Goal: Information Seeking & Learning: Learn about a topic

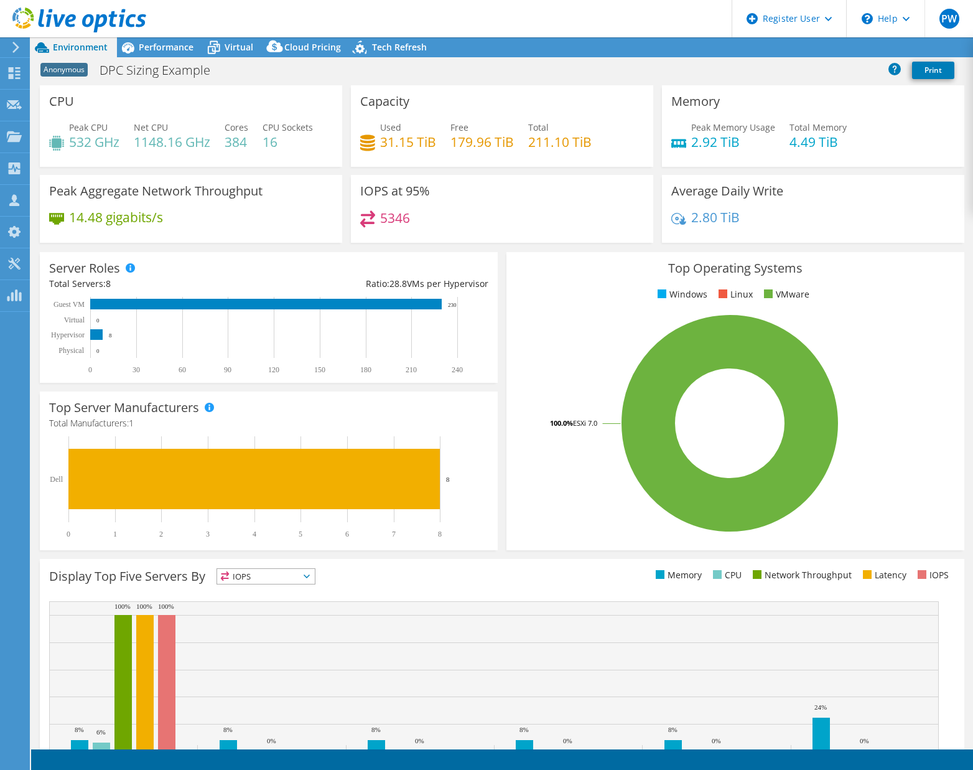
select select "USEast"
select select "USD"
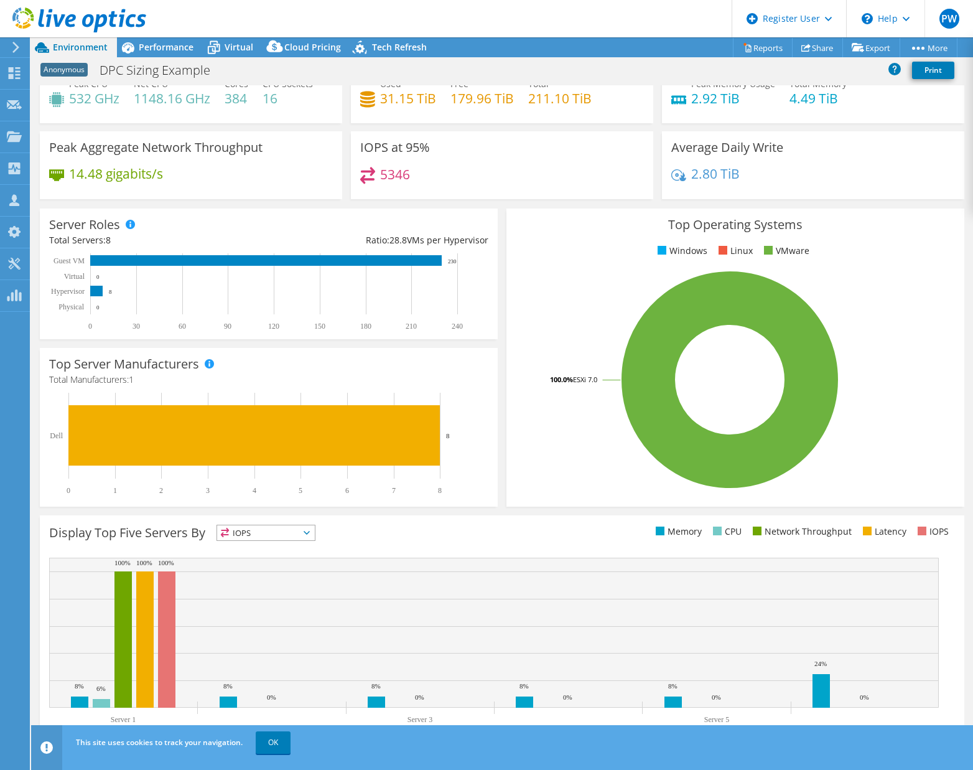
scroll to position [60, 0]
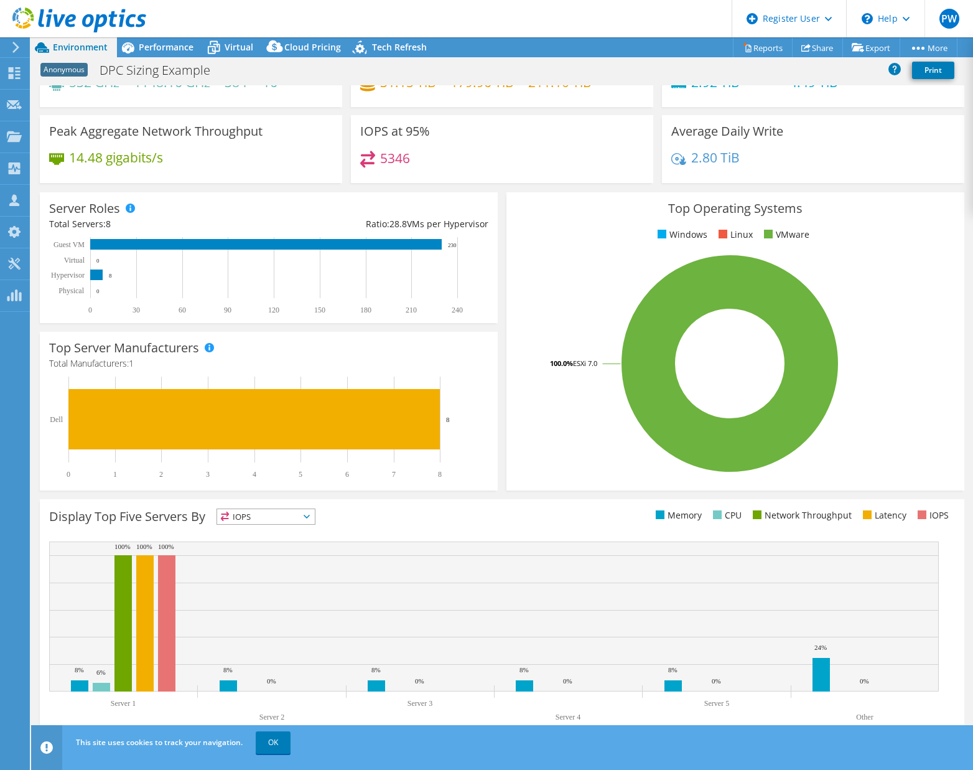
click at [534, 435] on rect at bounding box center [730, 364] width 428 height 218
click at [273, 517] on span "IOPS" at bounding box center [266, 516] width 98 height 15
click at [260, 531] on li "IOPS" at bounding box center [266, 532] width 98 height 17
click at [520, 455] on rect at bounding box center [730, 364] width 428 height 218
click at [299, 509] on span "IOPS" at bounding box center [258, 516] width 82 height 15
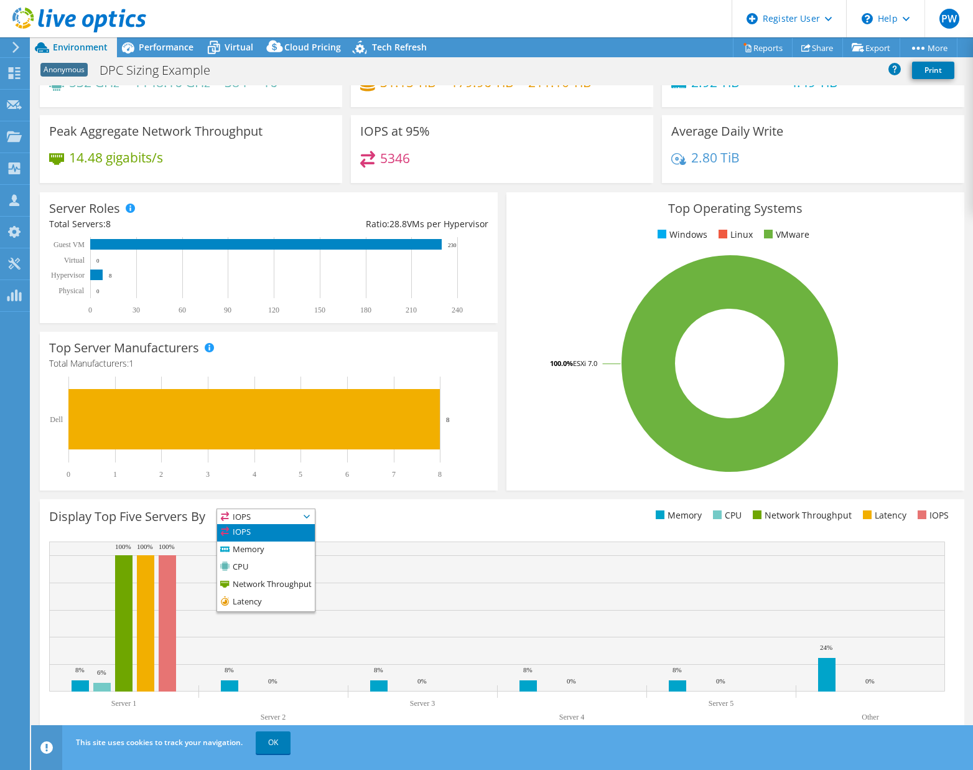
click at [609, 439] on rect at bounding box center [730, 364] width 428 height 218
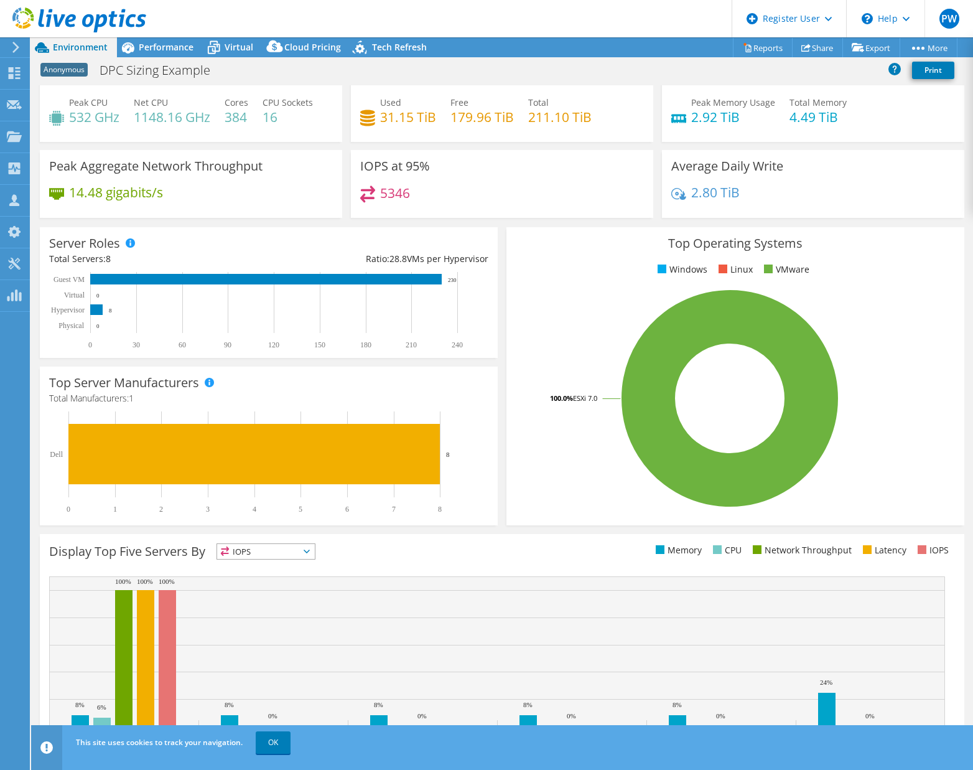
scroll to position [0, 0]
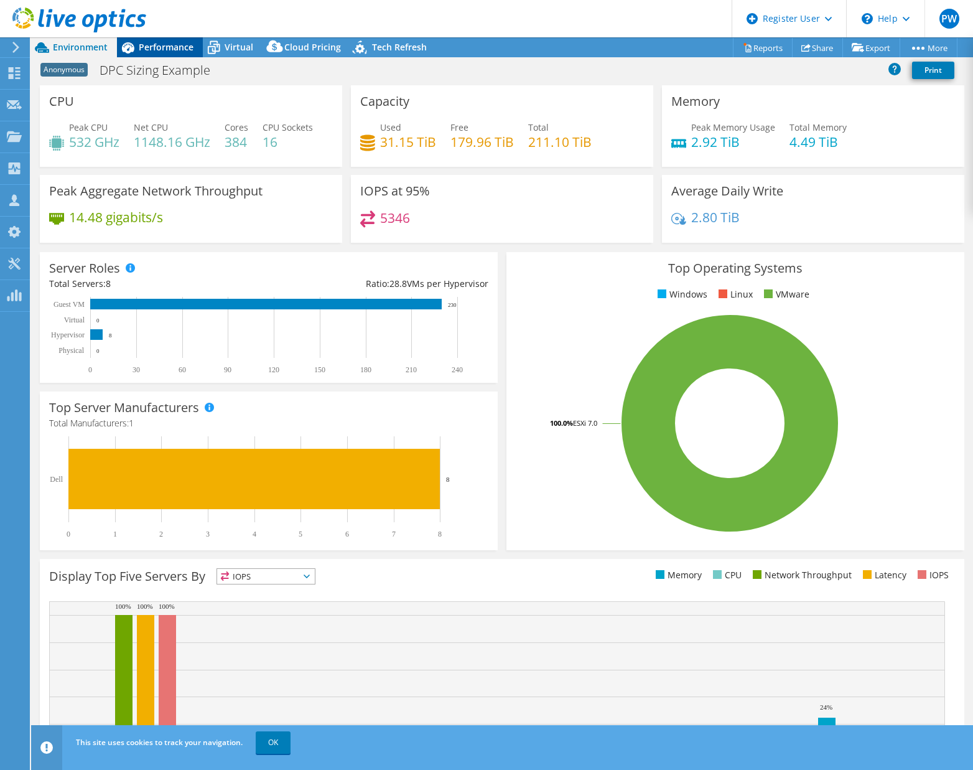
click at [162, 42] on span "Performance" at bounding box center [166, 47] width 55 height 12
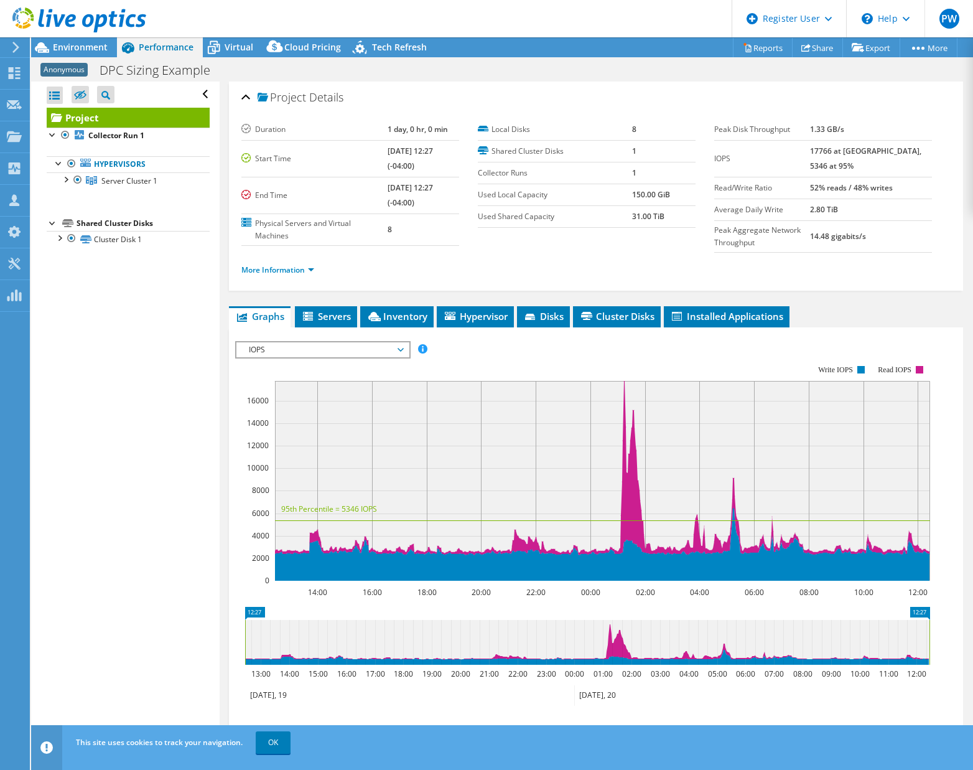
click at [298, 345] on span "IOPS" at bounding box center [323, 349] width 160 height 15
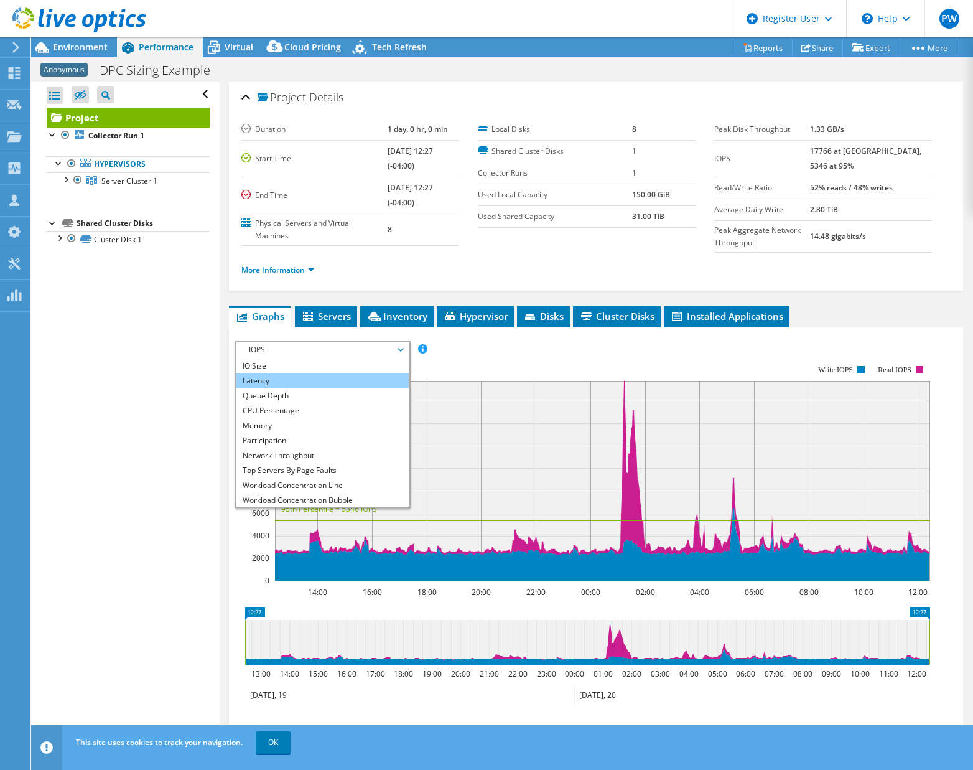
scroll to position [45, 0]
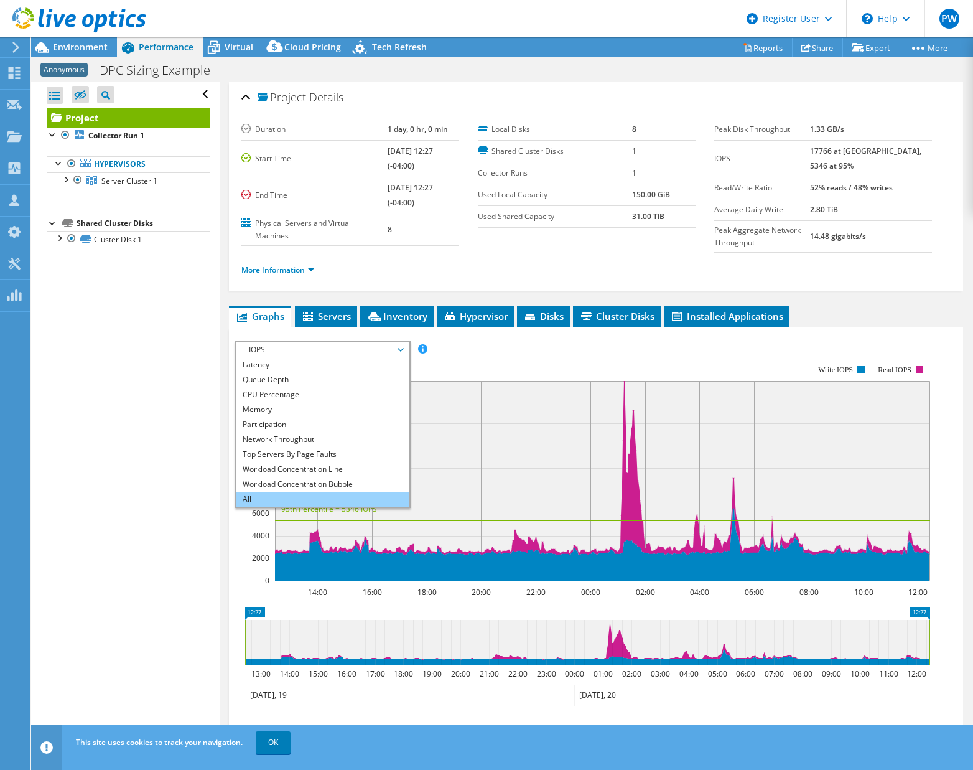
click at [255, 499] on li "All" at bounding box center [323, 499] width 172 height 15
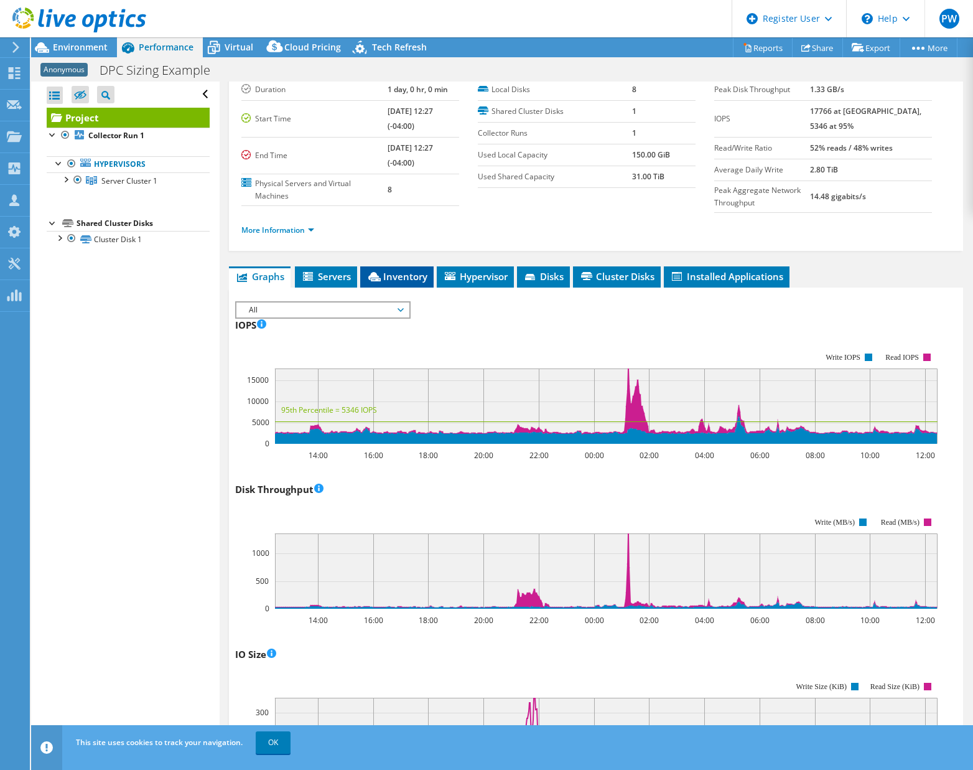
scroll to position [0, 0]
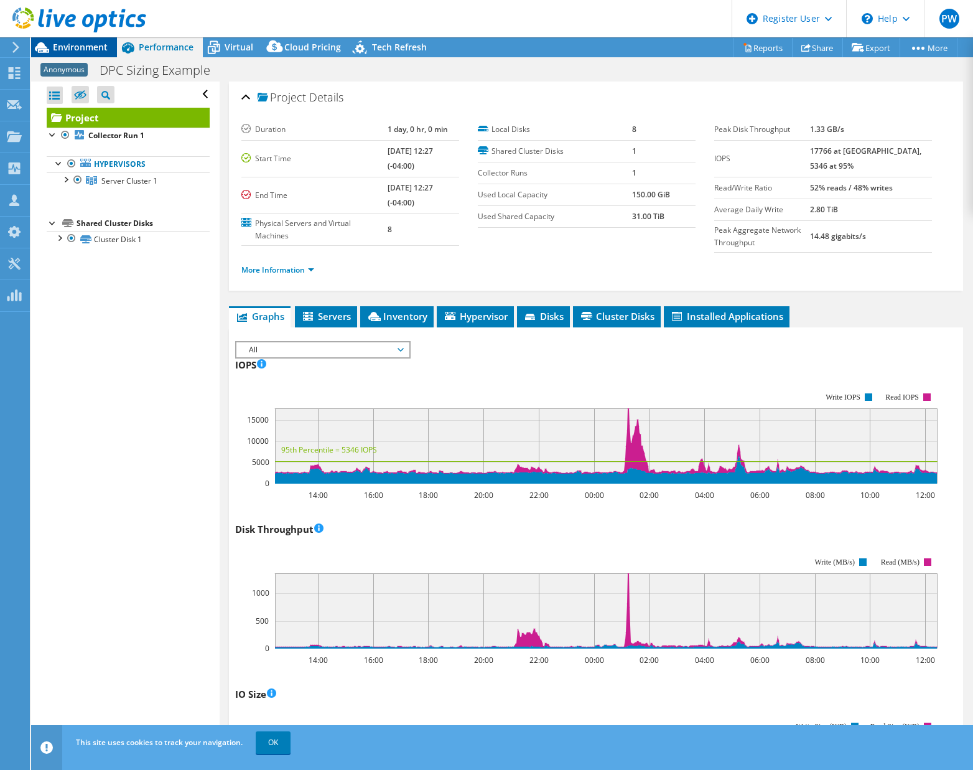
click at [100, 44] on span "Environment" at bounding box center [80, 47] width 55 height 12
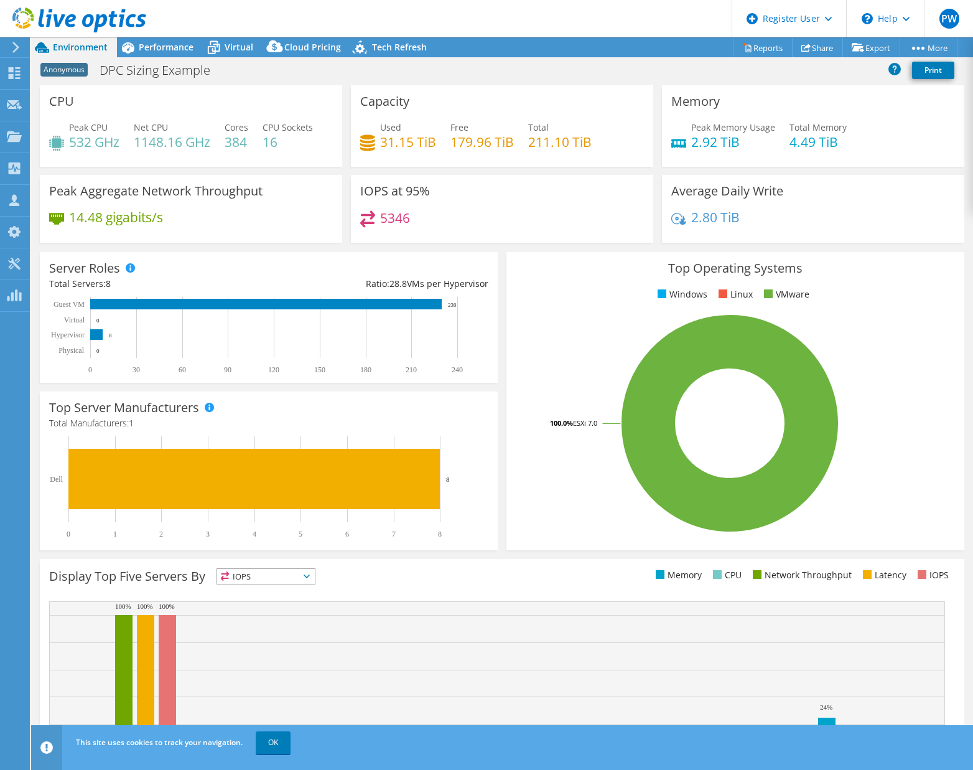
click at [490, 588] on div "Display Top Five Servers By IOPS IOPS" at bounding box center [275, 578] width 453 height 21
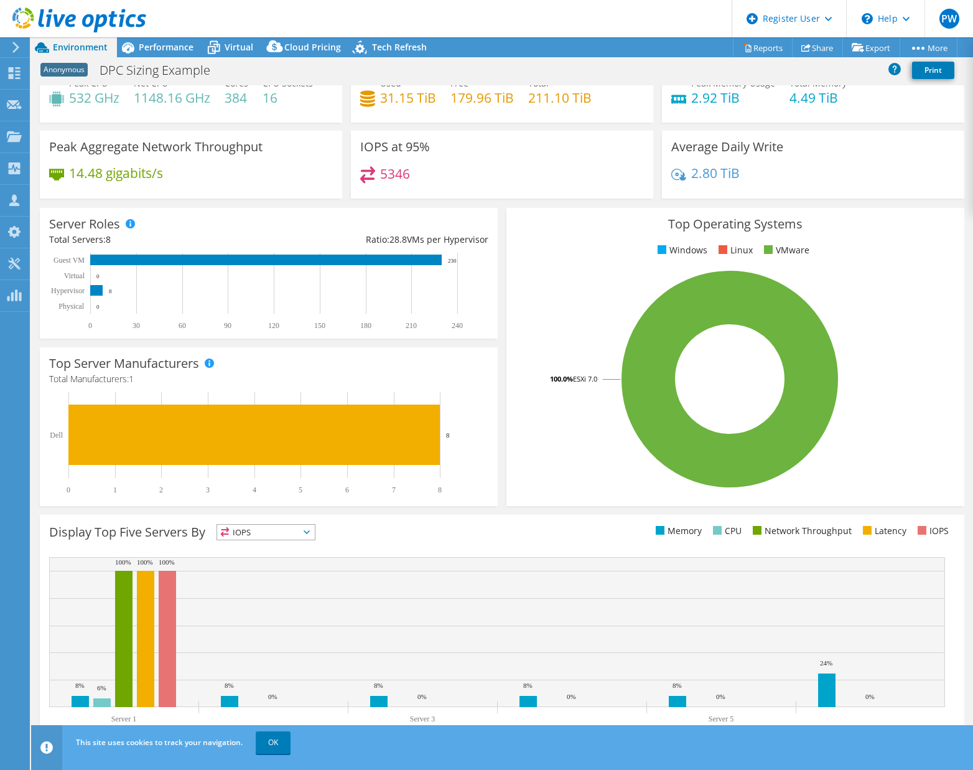
scroll to position [60, 0]
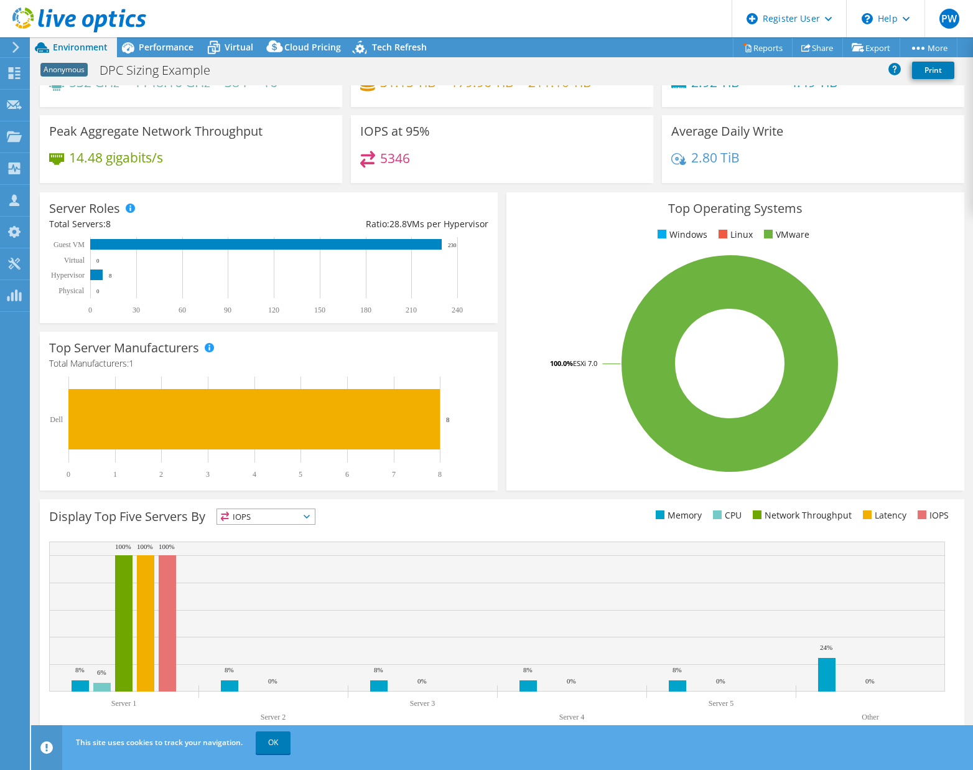
click at [260, 518] on span "IOPS" at bounding box center [258, 516] width 82 height 15
click at [407, 523] on div "Display Top Five Servers By IOPS IOPS" at bounding box center [275, 518] width 453 height 21
click at [276, 744] on link "OK" at bounding box center [273, 742] width 35 height 22
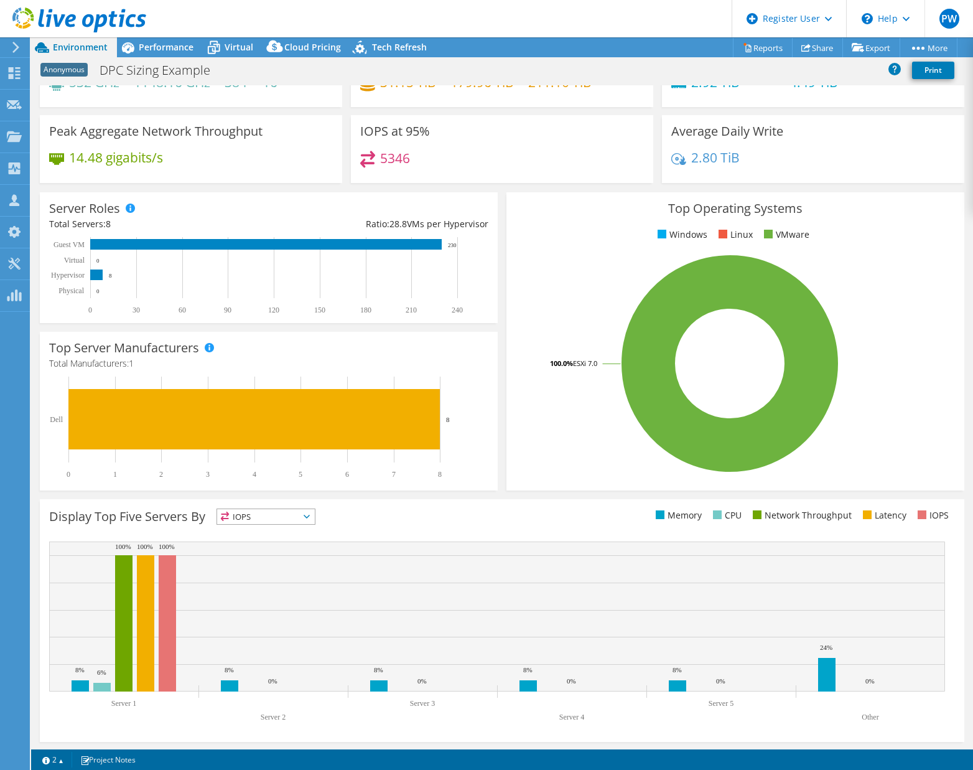
click at [298, 521] on span "IOPS" at bounding box center [258, 516] width 82 height 15
drag, startPoint x: 517, startPoint y: 434, endPoint x: 508, endPoint y: 439, distance: 10.0
click at [517, 434] on rect at bounding box center [730, 364] width 428 height 218
click at [287, 516] on span "IOPS" at bounding box center [258, 516] width 82 height 15
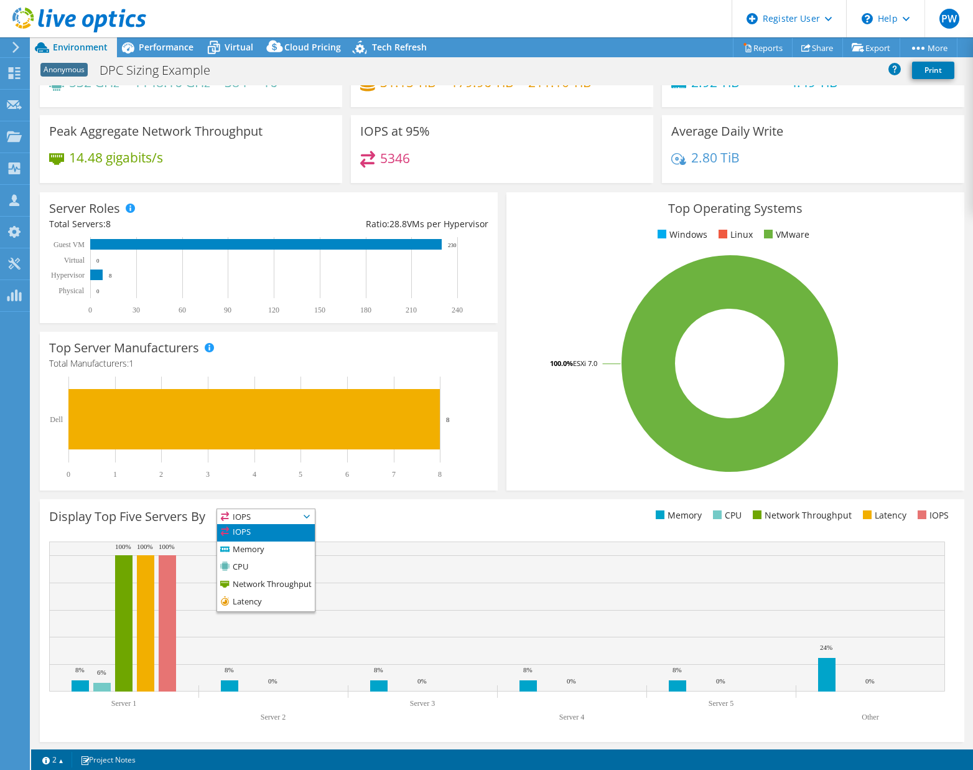
click at [576, 452] on rect at bounding box center [730, 364] width 428 height 218
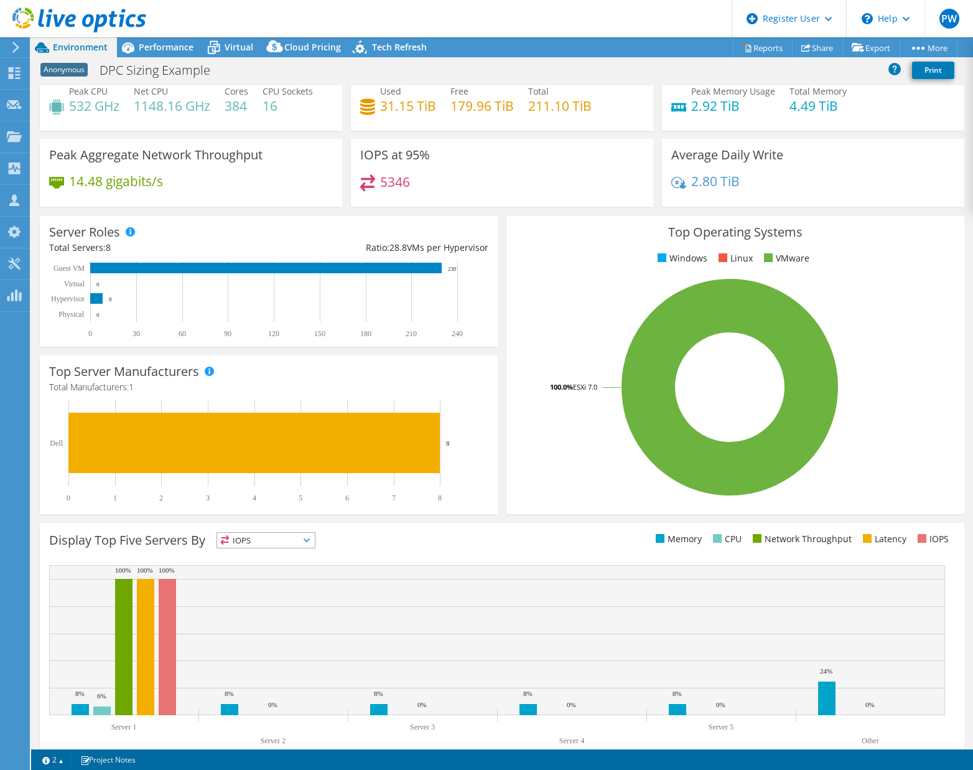
scroll to position [0, 0]
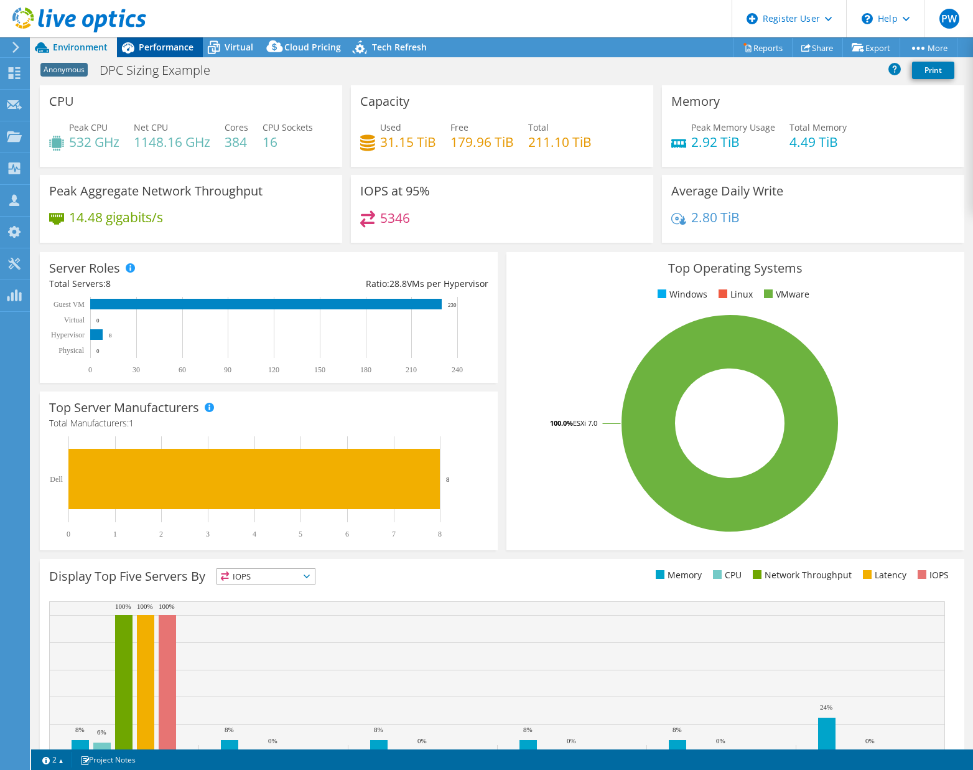
click at [177, 55] on div "Performance" at bounding box center [160, 47] width 86 height 20
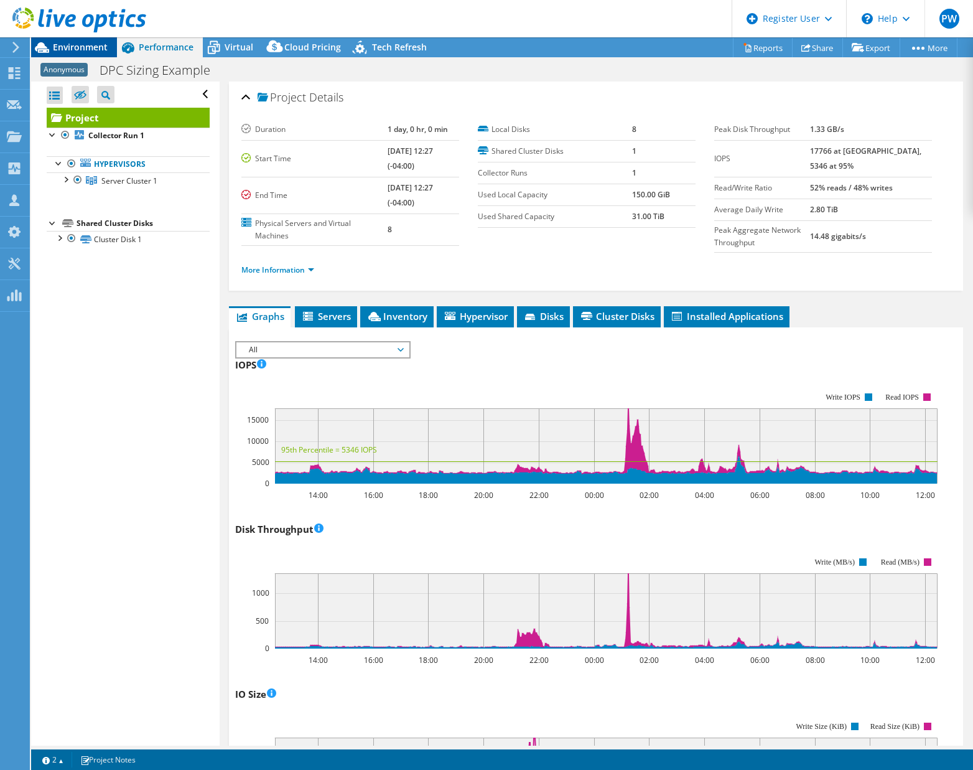
click at [90, 53] on div "Environment" at bounding box center [74, 47] width 86 height 20
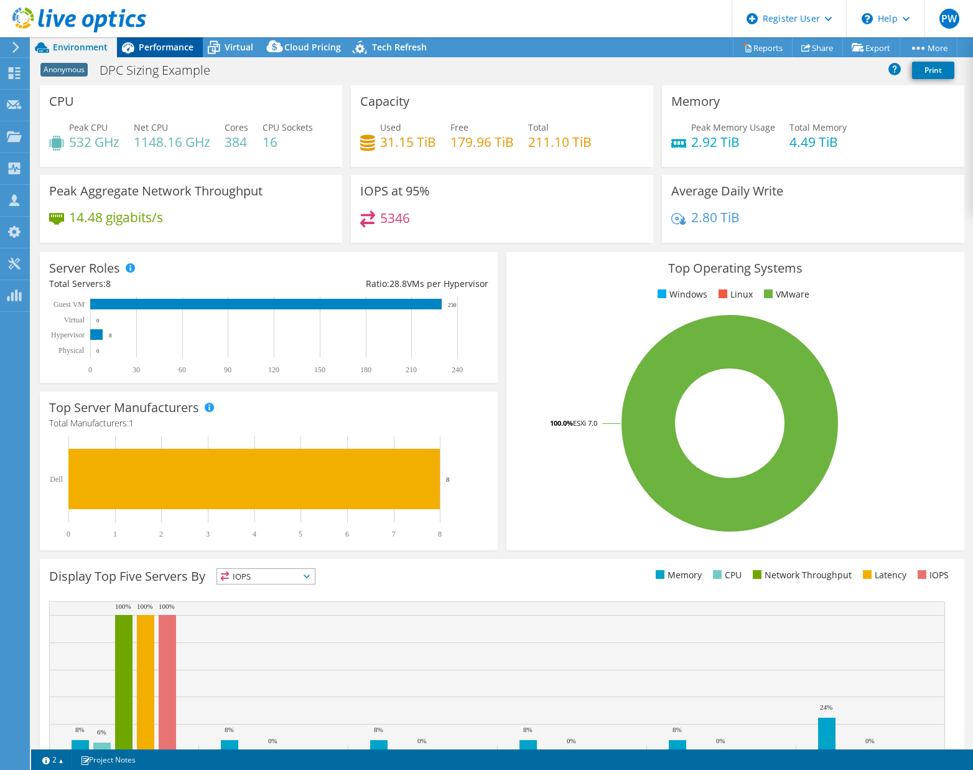
click at [152, 43] on span "Performance" at bounding box center [166, 47] width 55 height 12
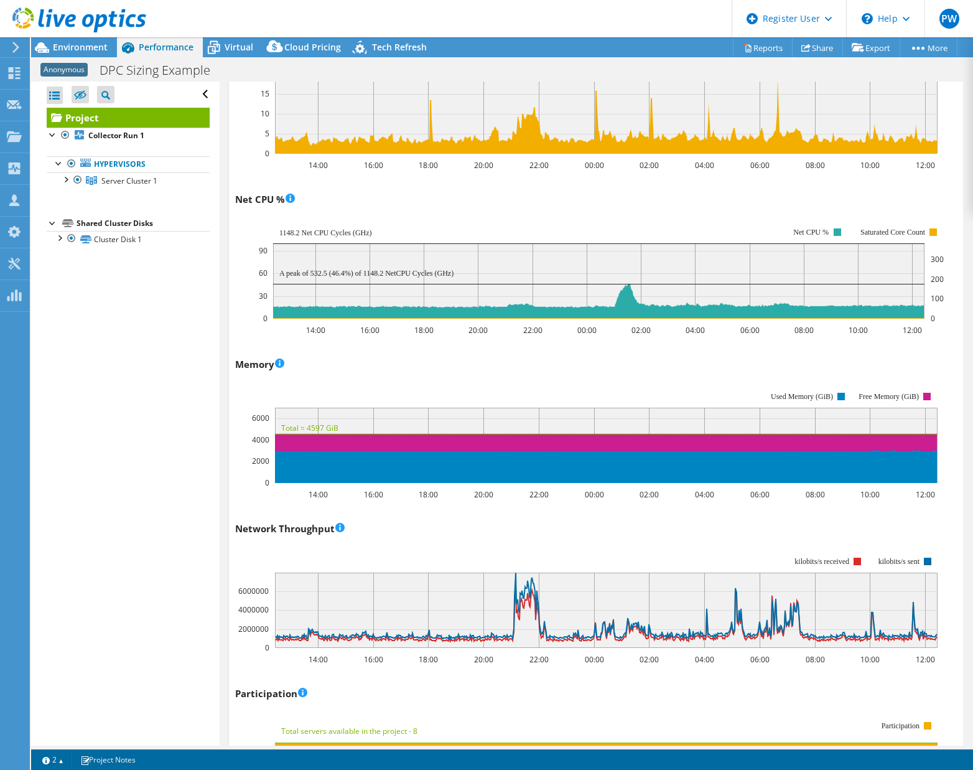
scroll to position [934, 0]
